Goal: Task Accomplishment & Management: Use online tool/utility

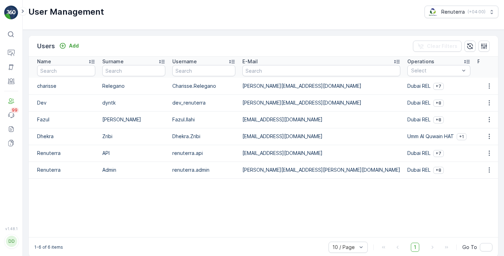
click at [14, 33] on icon at bounding box center [10, 34] width 7 height 7
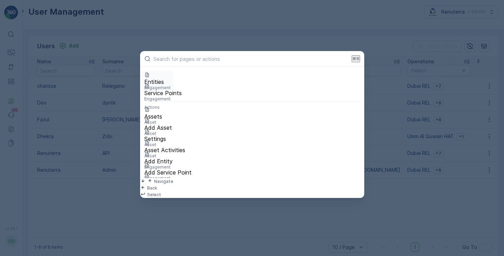
click at [171, 85] on p "Engagement" at bounding box center [157, 88] width 26 height 6
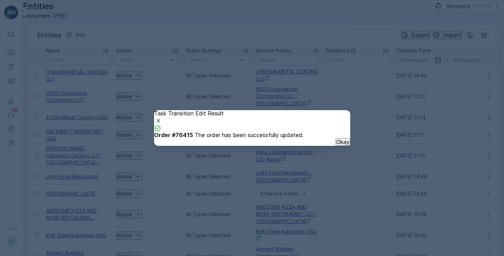
click at [336, 145] on p "Okay" at bounding box center [342, 142] width 13 height 6
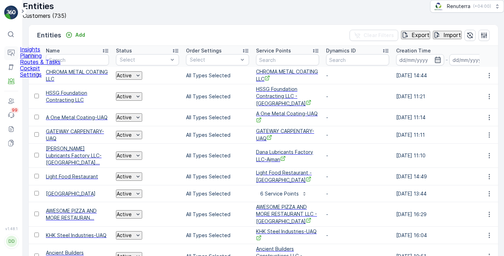
click at [8, 49] on button "Operations" at bounding box center [11, 53] width 14 height 14
click at [437, 63] on icon "button" at bounding box center [437, 60] width 6 height 6
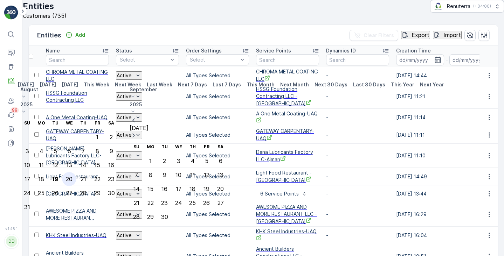
click at [72, 176] on div "20" at bounding box center [69, 179] width 7 height 6
type input "[DATE]"
click at [78, 88] on p "[DATE]" at bounding box center [70, 84] width 16 height 7
type input "[DATE]"
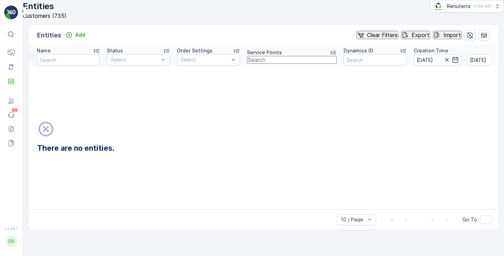
click at [272, 64] on input "text" at bounding box center [292, 60] width 90 height 8
click at [150, 67] on th "Status Select" at bounding box center [138, 56] width 70 height 21
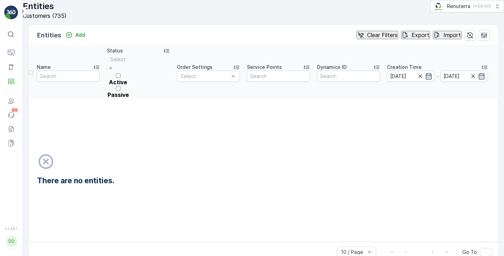
click at [126, 63] on div at bounding box center [117, 60] width 15 height 8
click at [126, 92] on div at bounding box center [118, 92] width 22 height 0
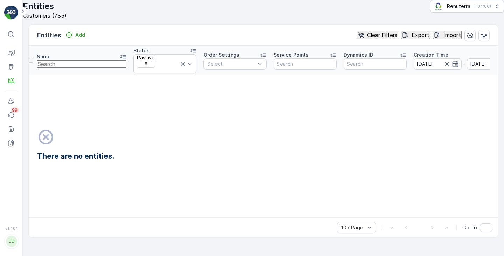
click at [83, 68] on input "text" at bounding box center [82, 64] width 90 height 8
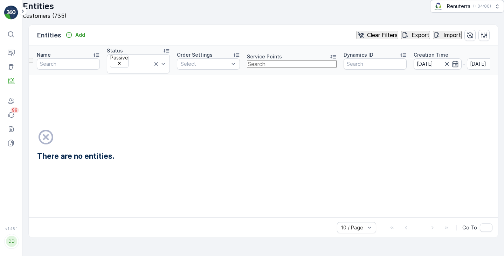
click at [268, 68] on input "text" at bounding box center [292, 64] width 90 height 8
type input "ajm"
click at [160, 68] on icon at bounding box center [156, 64] width 7 height 7
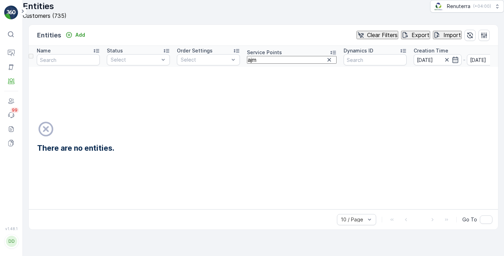
click at [496, 63] on icon "button" at bounding box center [499, 59] width 7 height 7
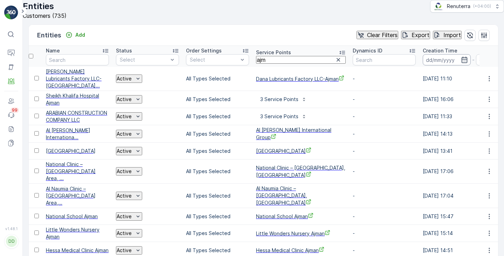
click at [423, 65] on input at bounding box center [447, 59] width 48 height 11
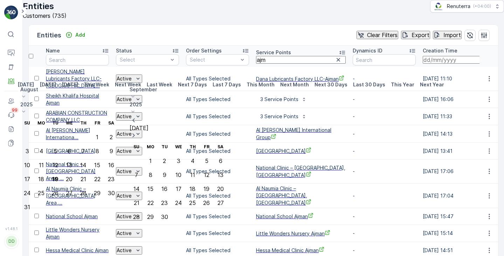
click at [222, 37] on div "Entities Add Clear Filters Export Import Name Status Select Order Settings Sele…" at bounding box center [263, 137] width 481 height 237
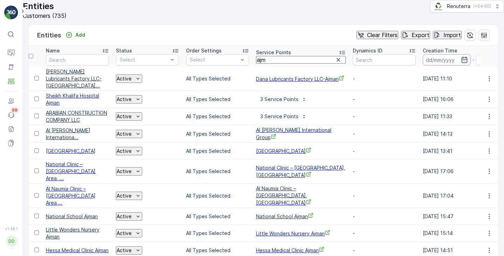
click at [423, 65] on input at bounding box center [447, 59] width 48 height 11
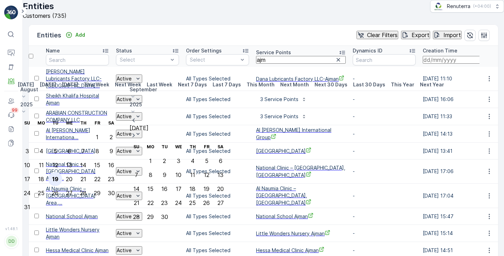
click at [58, 176] on div "19" at bounding box center [55, 179] width 6 height 6
type input "[DATE]"
click at [72, 176] on div "20" at bounding box center [69, 179] width 7 height 6
type input "[DATE]"
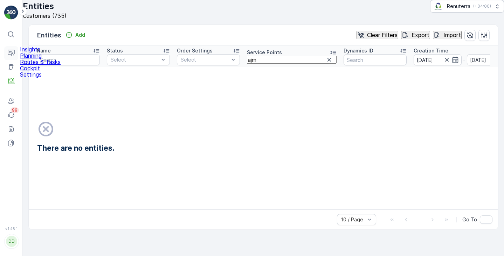
click at [10, 54] on icon at bounding box center [11, 53] width 7 height 7
click at [30, 59] on p "Planning" at bounding box center [40, 56] width 41 height 6
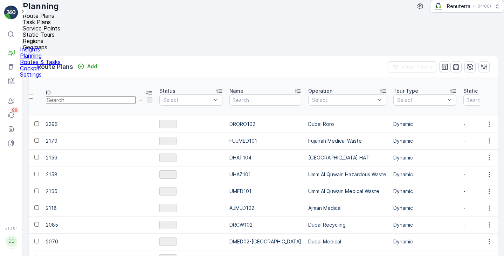
click at [34, 59] on p "Planning" at bounding box center [40, 56] width 41 height 6
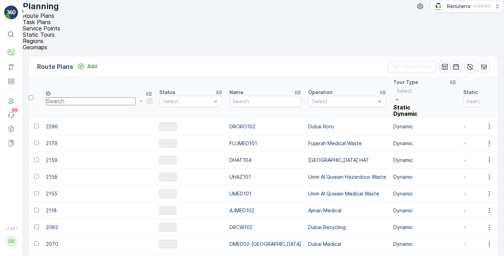
click at [397, 87] on div at bounding box center [405, 91] width 17 height 8
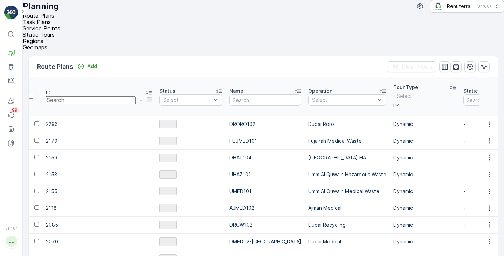
click at [397, 92] on div at bounding box center [404, 96] width 15 height 8
click at [463, 96] on input "text" at bounding box center [508, 100] width 90 height 8
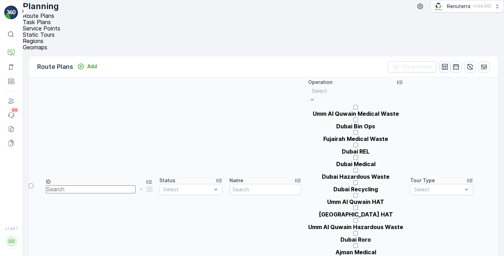
click at [312, 87] on div at bounding box center [356, 91] width 88 height 8
click at [308, 224] on p "Umm Al Quwain Hazardous Waste" at bounding box center [355, 227] width 95 height 6
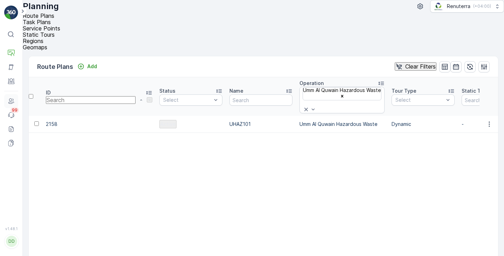
click at [15, 101] on link "Users" at bounding box center [11, 101] width 14 height 14
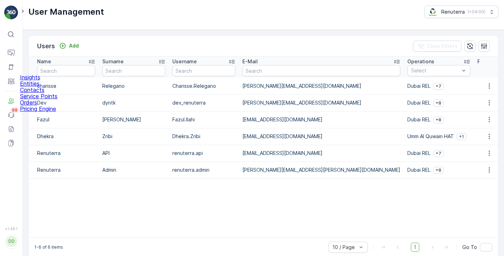
click at [28, 81] on p "Insights" at bounding box center [38, 77] width 37 height 6
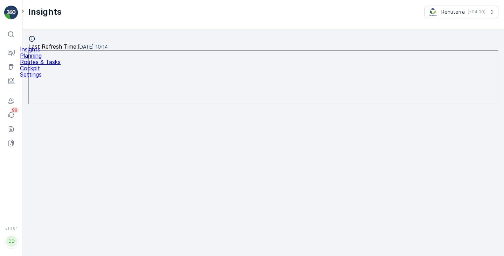
click at [12, 37] on icon at bounding box center [10, 34] width 7 height 7
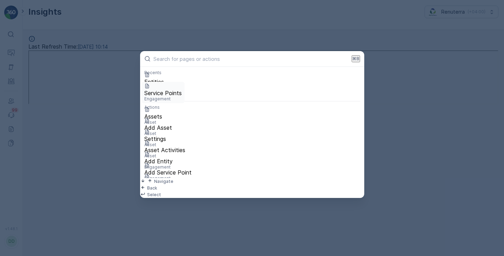
click at [160, 96] on p "Service Points" at bounding box center [162, 93] width 37 height 6
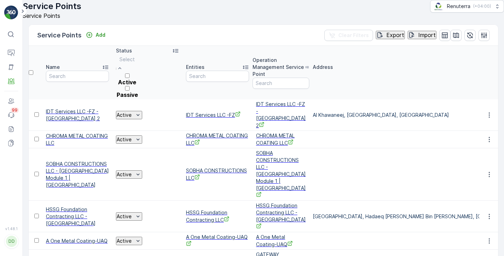
click at [135, 63] on div at bounding box center [126, 60] width 15 height 8
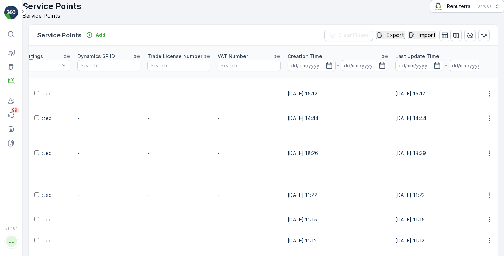
click at [449, 71] on input at bounding box center [473, 65] width 48 height 11
click at [378, 69] on icon "button" at bounding box center [381, 65] width 7 height 7
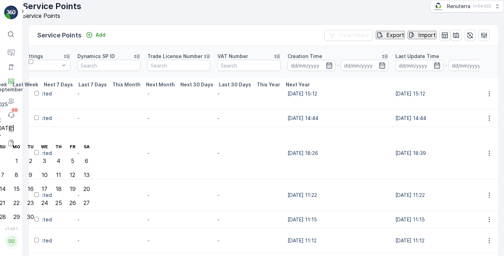
type input "[DATE]"
click at [396, 71] on input at bounding box center [420, 65] width 48 height 11
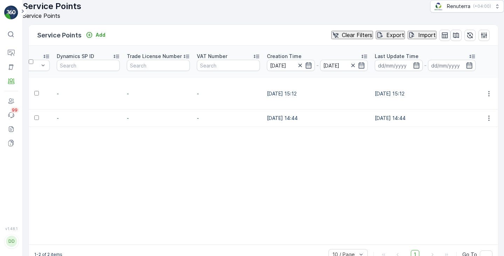
scroll to position [0, 492]
click at [13, 35] on icon at bounding box center [10, 34] width 7 height 7
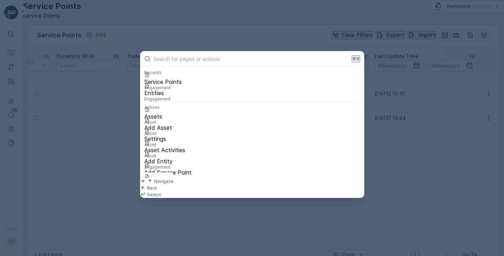
click at [168, 185] on p "Orders" at bounding box center [157, 184] width 26 height 6
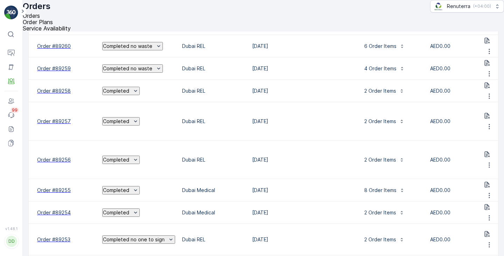
scroll to position [69, 0]
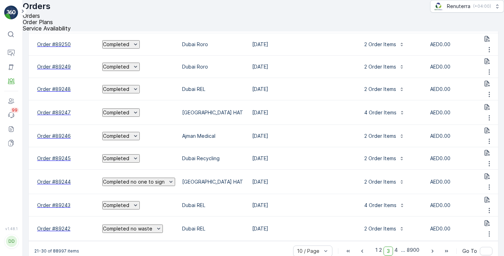
scroll to position [49, 0]
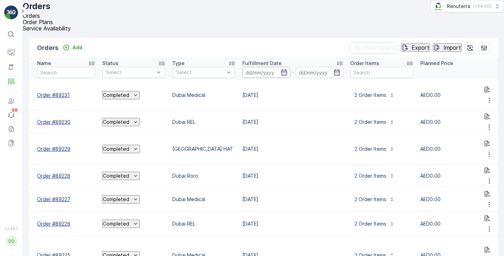
click at [255, 72] on input at bounding box center [266, 72] width 48 height 11
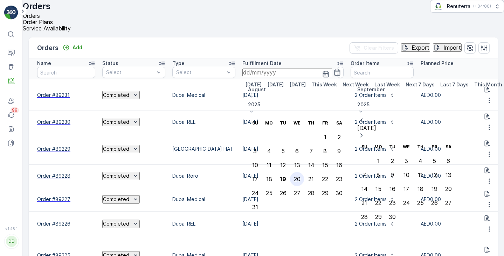
click at [300, 176] on div "20" at bounding box center [297, 179] width 7 height 6
type input "[DATE]"
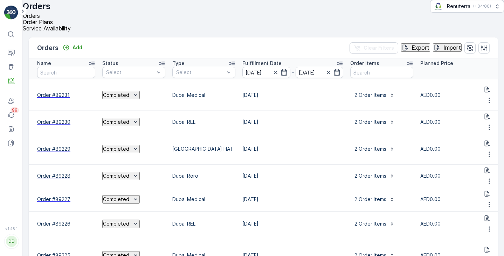
type input "[DATE]"
click at [300, 49] on div "Orders Add Clear Filters Export Import" at bounding box center [263, 47] width 469 height 21
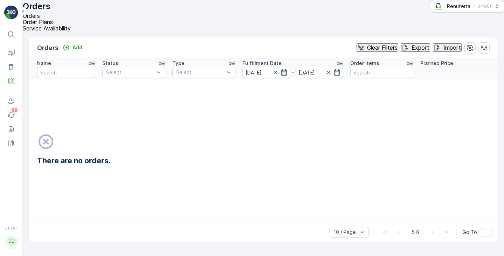
click at [285, 74] on icon "button" at bounding box center [284, 72] width 6 height 6
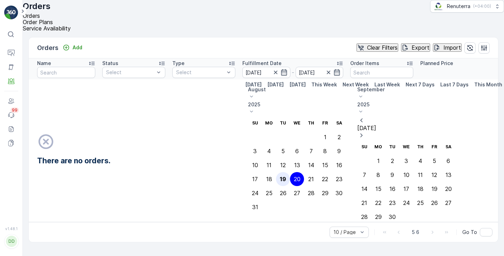
click at [286, 176] on div "19" at bounding box center [283, 179] width 6 height 6
type input "[DATE]"
click at [257, 81] on div "[DATE] [DATE] [DATE] This Week Next Week Last Week Next 7 Days Last 7 Days This…" at bounding box center [458, 81] width 432 height 0
click at [267, 88] on p "[DATE]" at bounding box center [275, 84] width 16 height 7
type input "[DATE]"
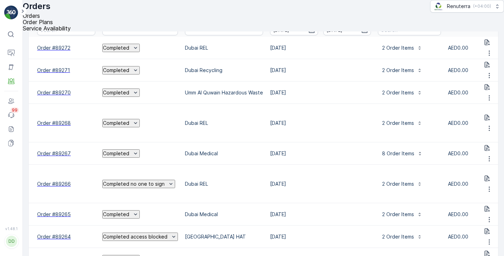
scroll to position [42, 0]
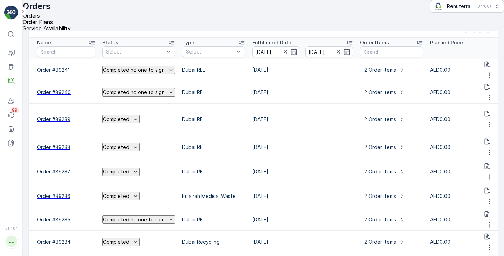
scroll to position [20, 0]
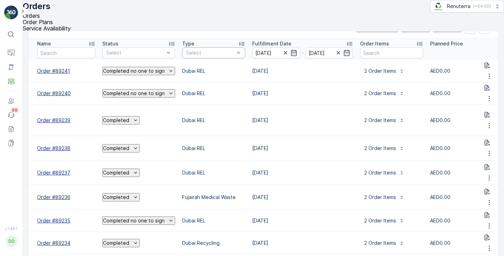
click at [208, 58] on div "Select" at bounding box center [213, 52] width 63 height 11
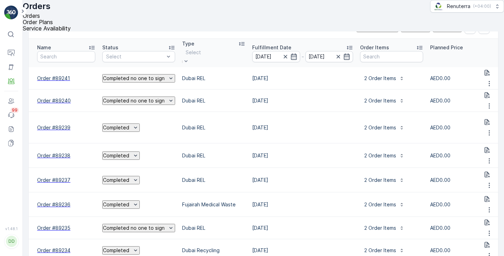
click at [204, 58] on div "Select" at bounding box center [193, 56] width 22 height 19
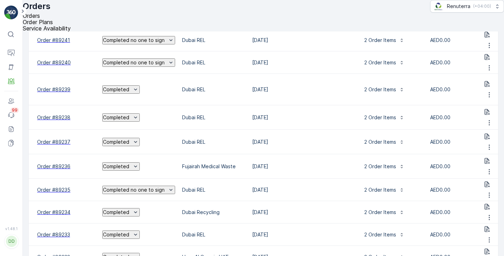
scroll to position [57, 0]
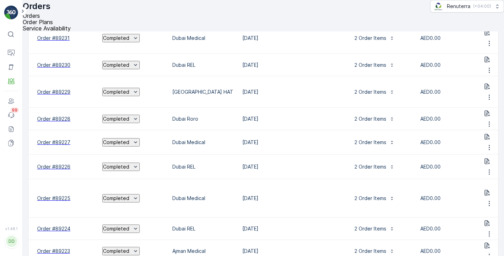
scroll to position [57, 0]
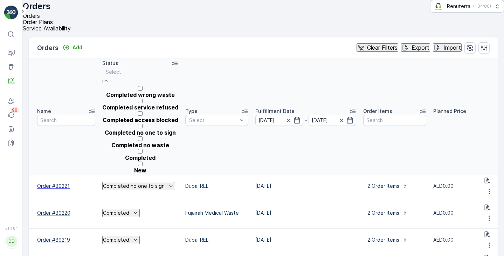
click at [116, 76] on p "Select" at bounding box center [140, 72] width 69 height 7
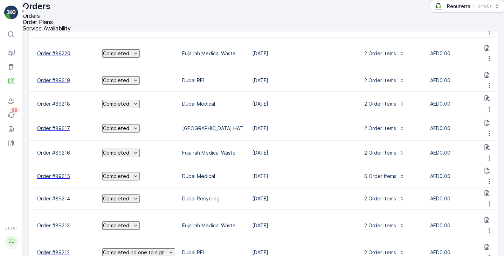
scroll to position [71, 0]
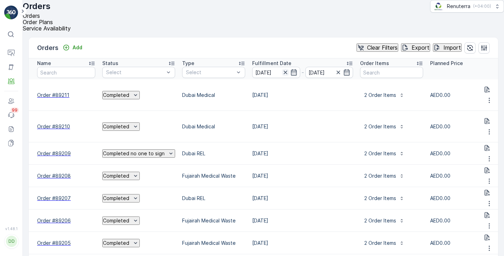
click at [287, 73] on icon "button" at bounding box center [285, 73] width 4 height 4
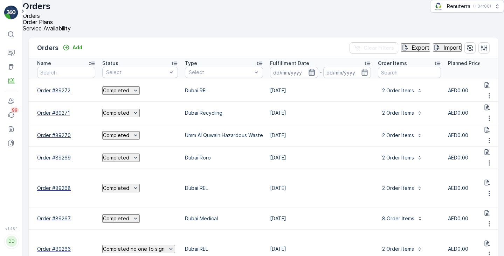
click at [315, 75] on icon "button" at bounding box center [311, 72] width 7 height 7
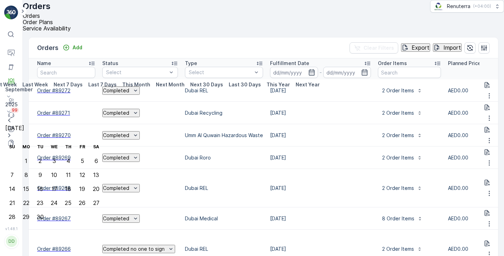
type input "[DATE]"
